Goal: Register for event/course

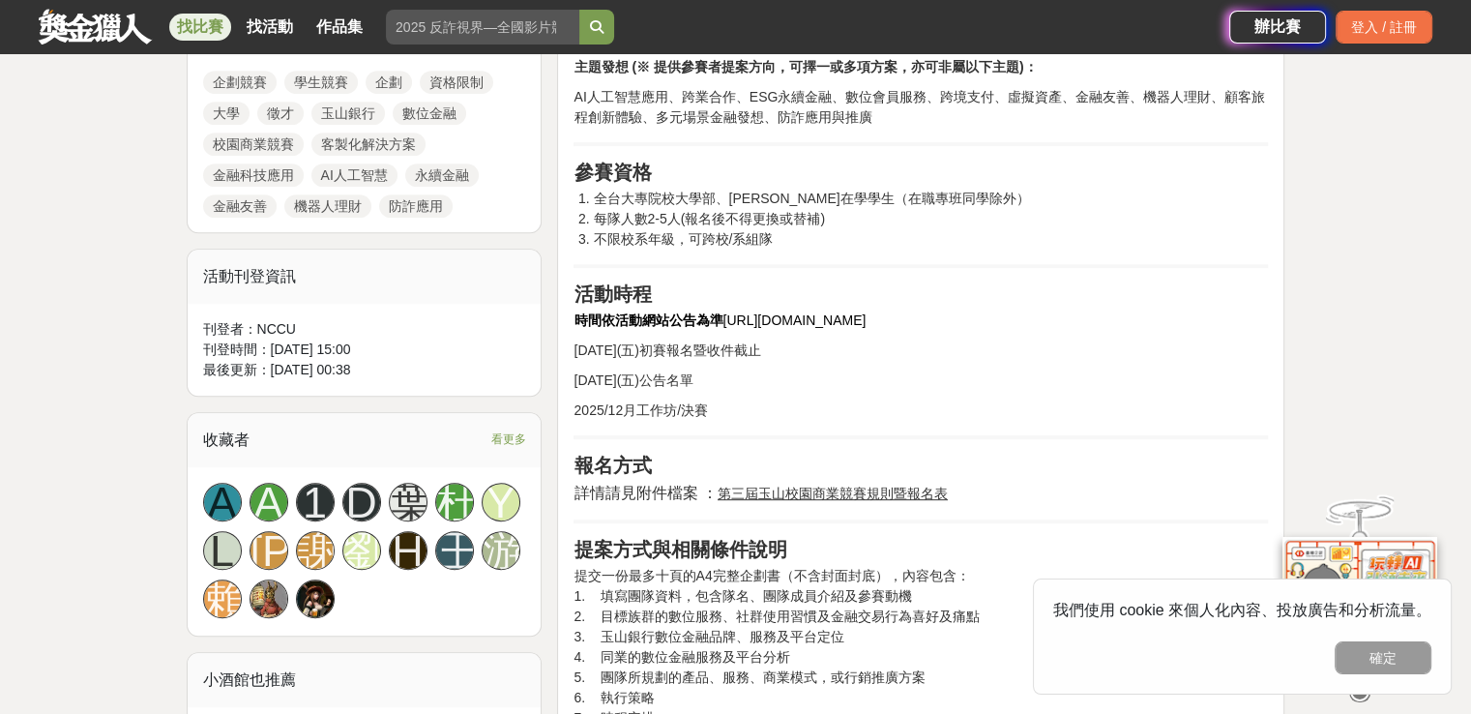
scroll to position [939, 0]
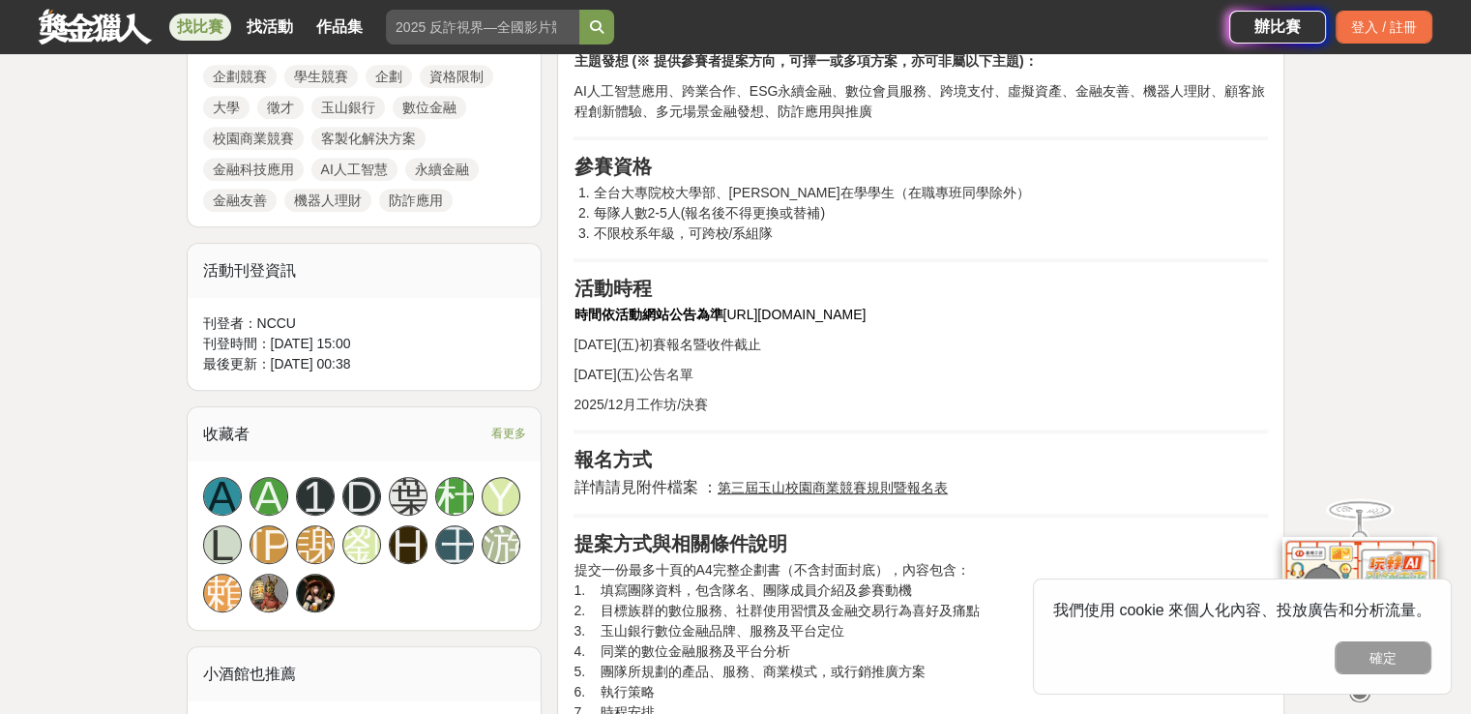
drag, startPoint x: 726, startPoint y: 310, endPoint x: 877, endPoint y: 314, distance: 150.9
click at [877, 314] on p "時間依活動網站公告為準 https://reurl.cc/WOy8a7" at bounding box center [920, 315] width 694 height 20
copy span "[URL][DOMAIN_NAME]"
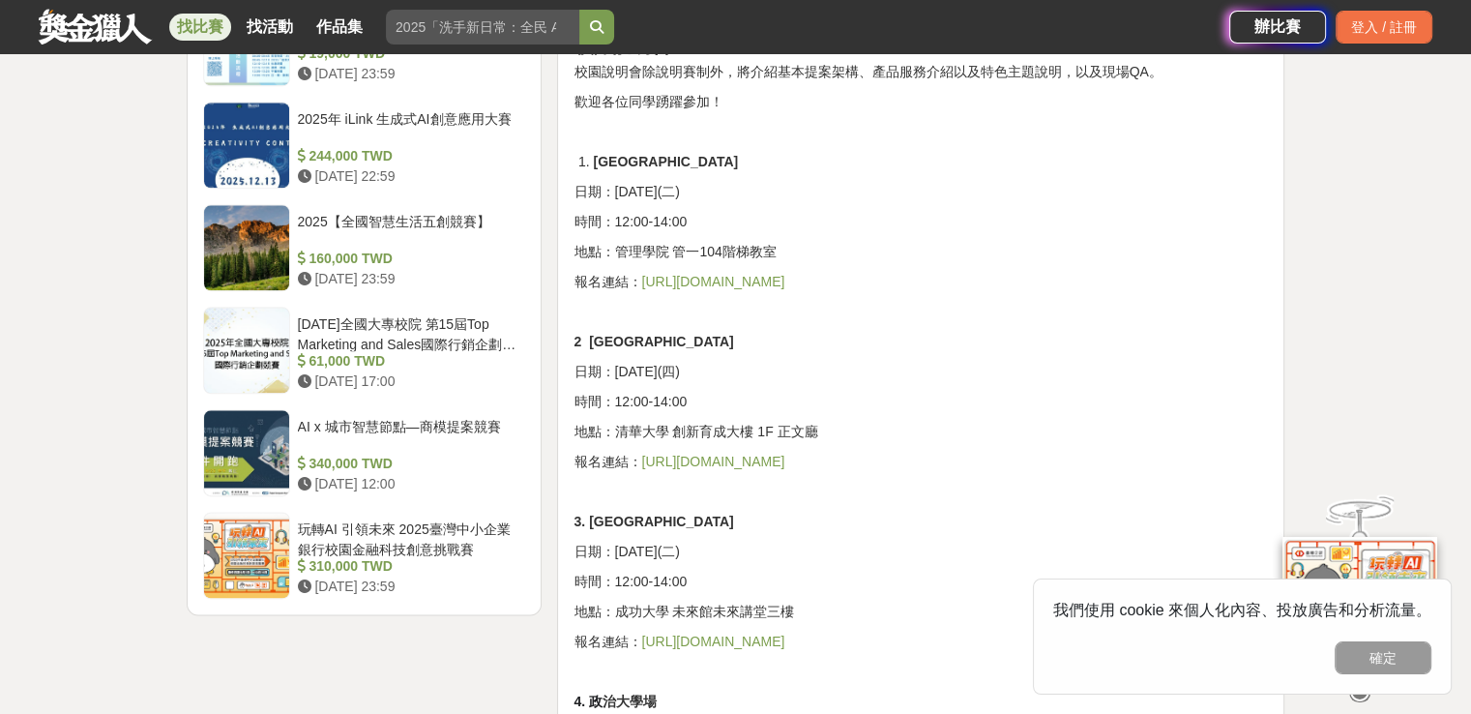
scroll to position [2255, 0]
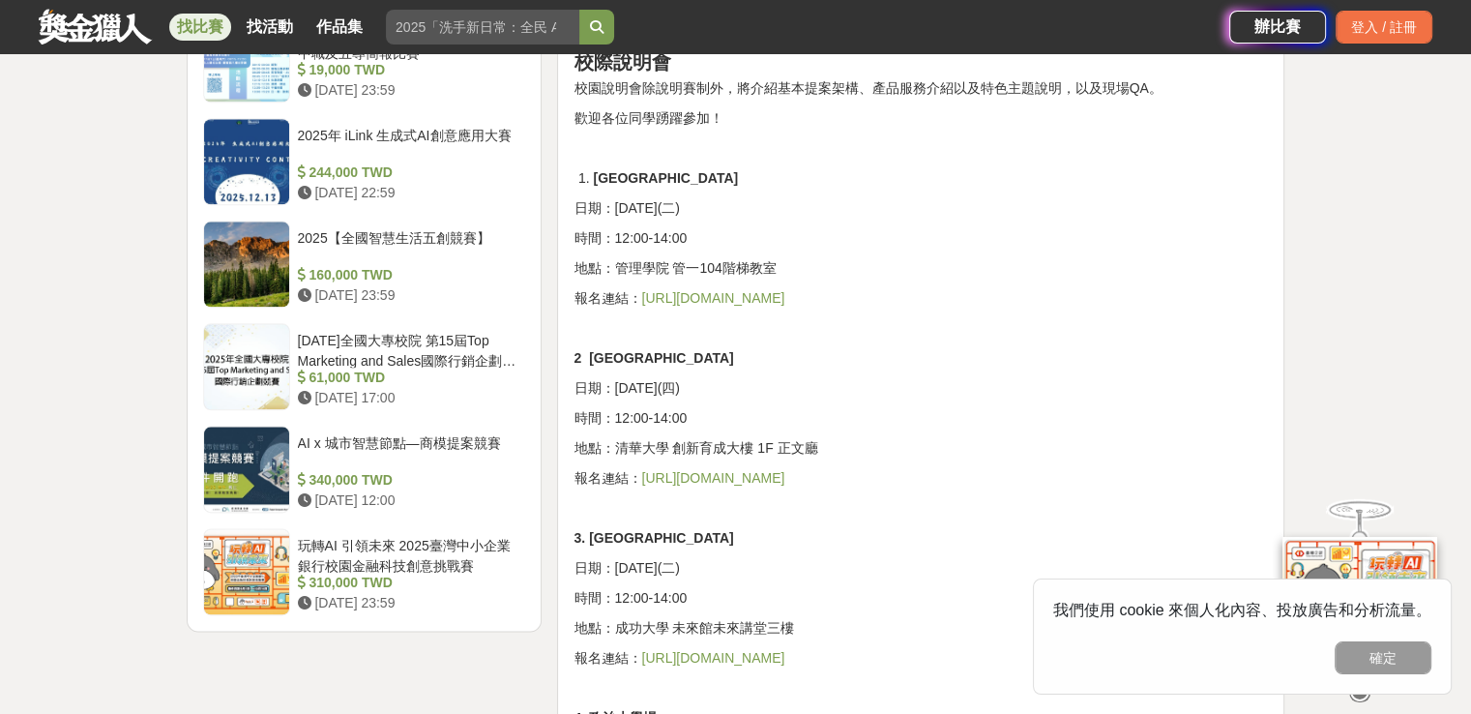
click at [784, 301] on link "[URL][DOMAIN_NAME]" at bounding box center [712, 297] width 143 height 15
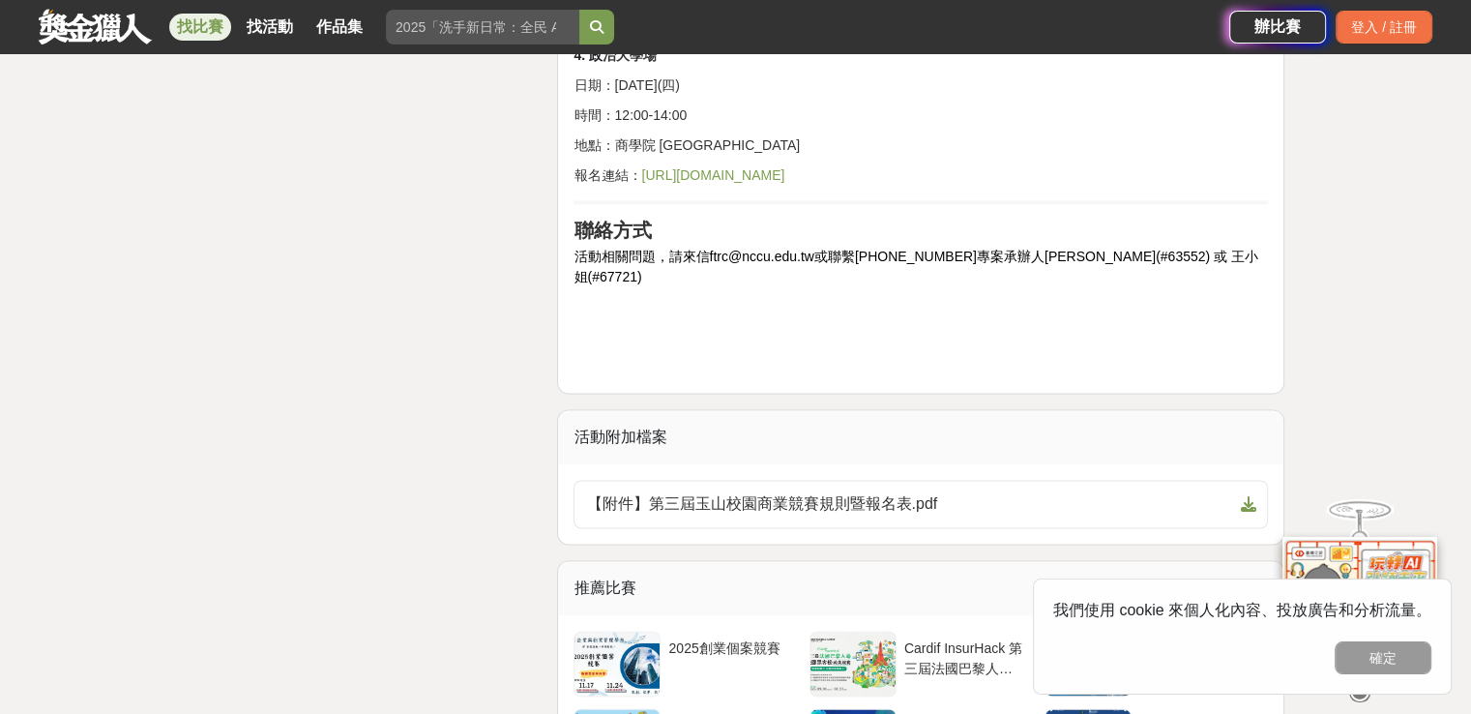
scroll to position [2928, 0]
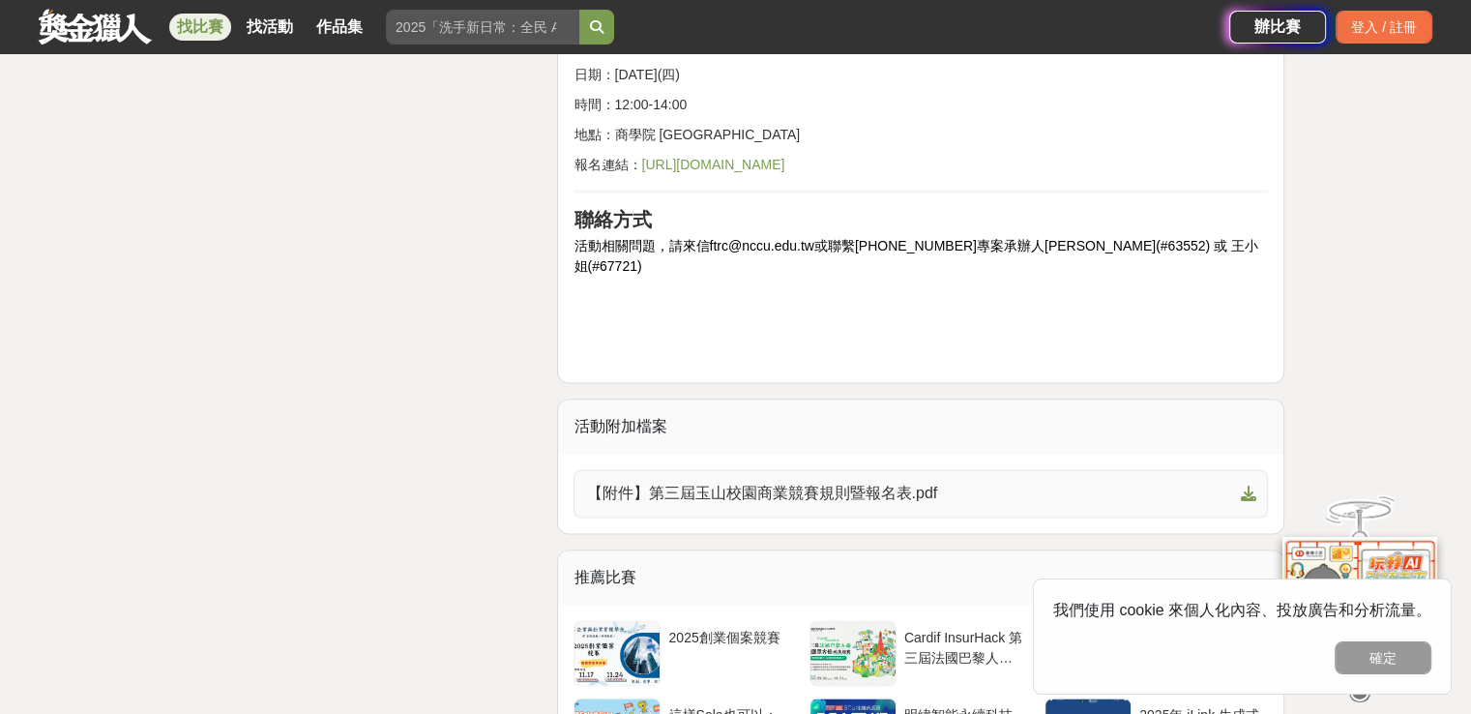
click at [967, 481] on span "【附件】第三屆玉山校園商業競賽規則暨報名表.pdf" at bounding box center [909, 492] width 646 height 23
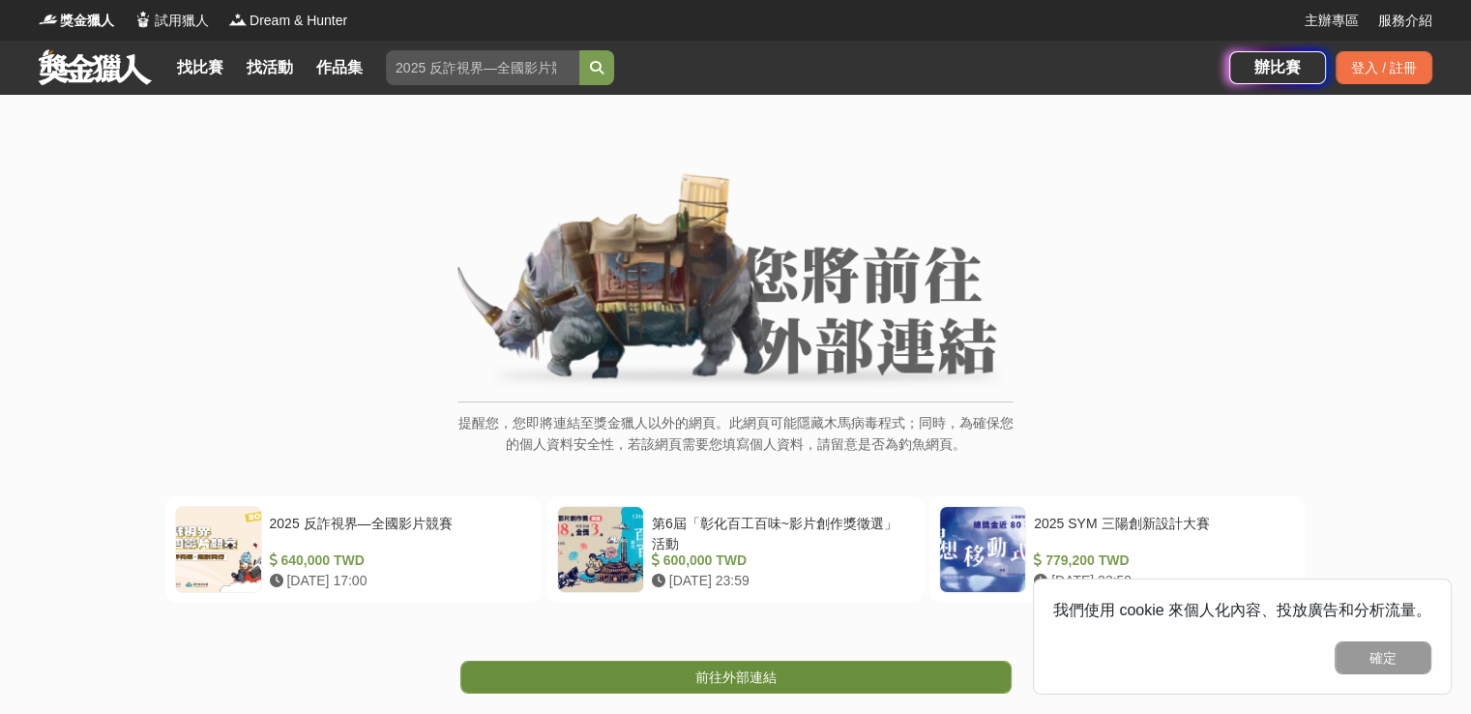
click at [761, 669] on span "前往外部連結" at bounding box center [735, 676] width 81 height 15
